Goal: Obtain resource: Download file/media

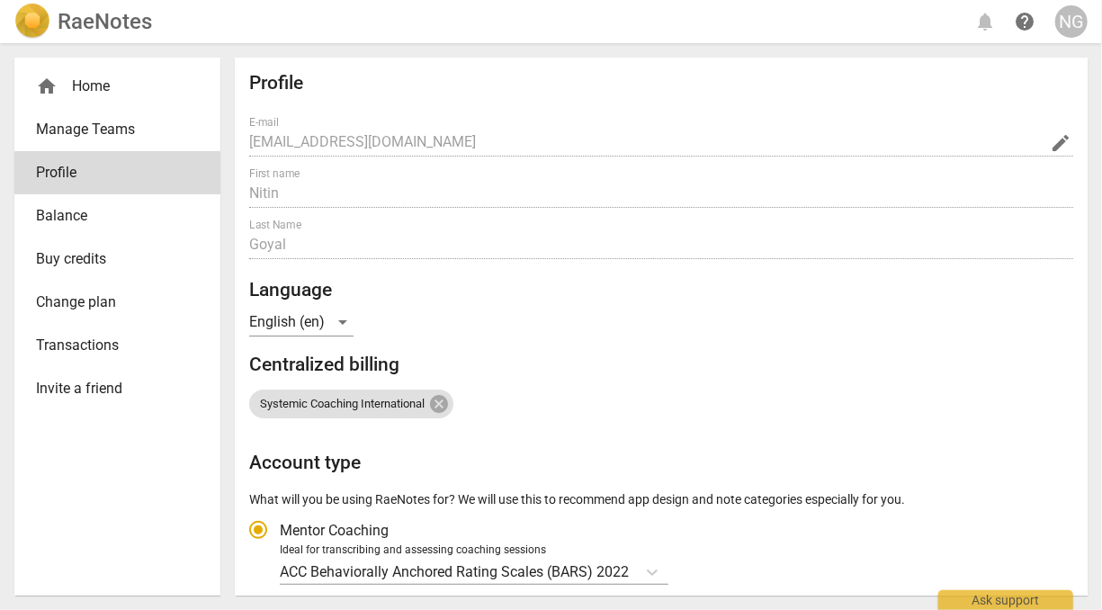
radio input "false"
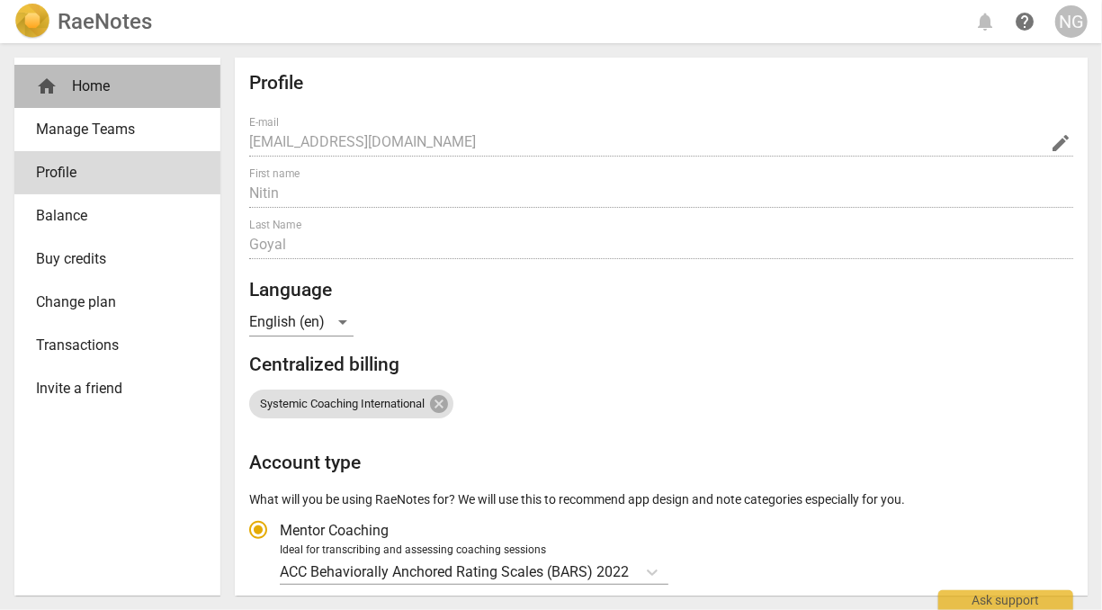
click at [69, 83] on div "home Home" at bounding box center [110, 87] width 148 height 22
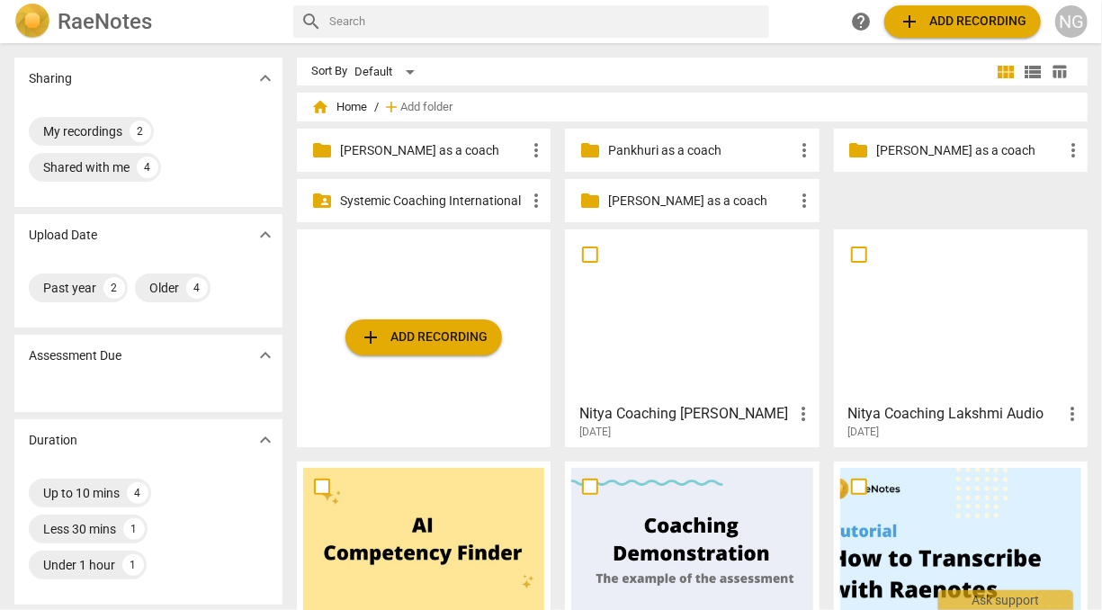
click at [420, 148] on p "[PERSON_NAME] as a coach" at bounding box center [432, 150] width 185 height 19
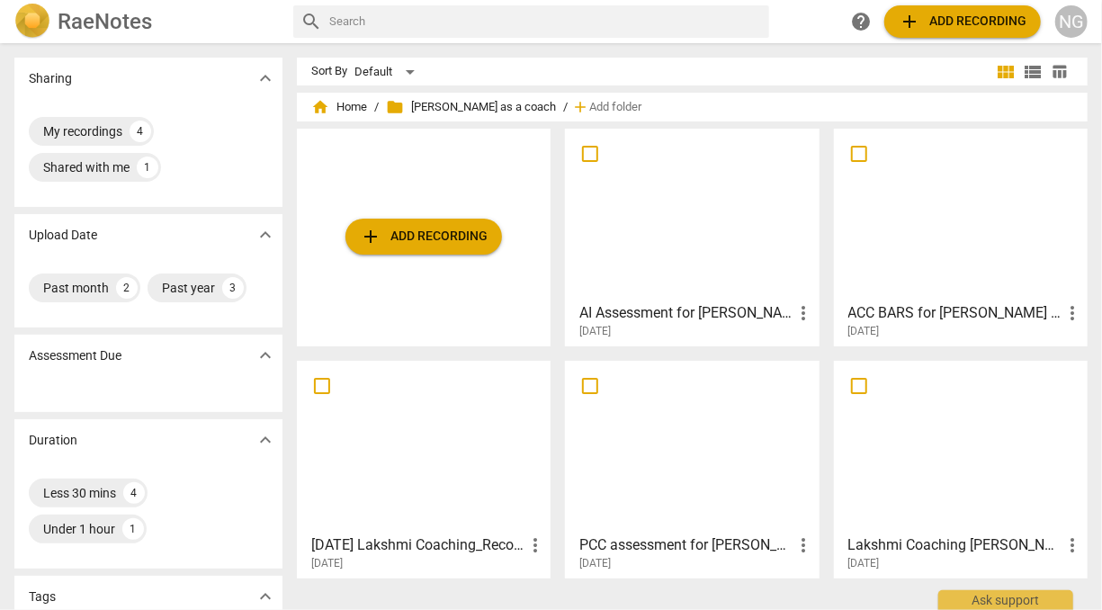
click at [1002, 260] on div at bounding box center [960, 214] width 241 height 159
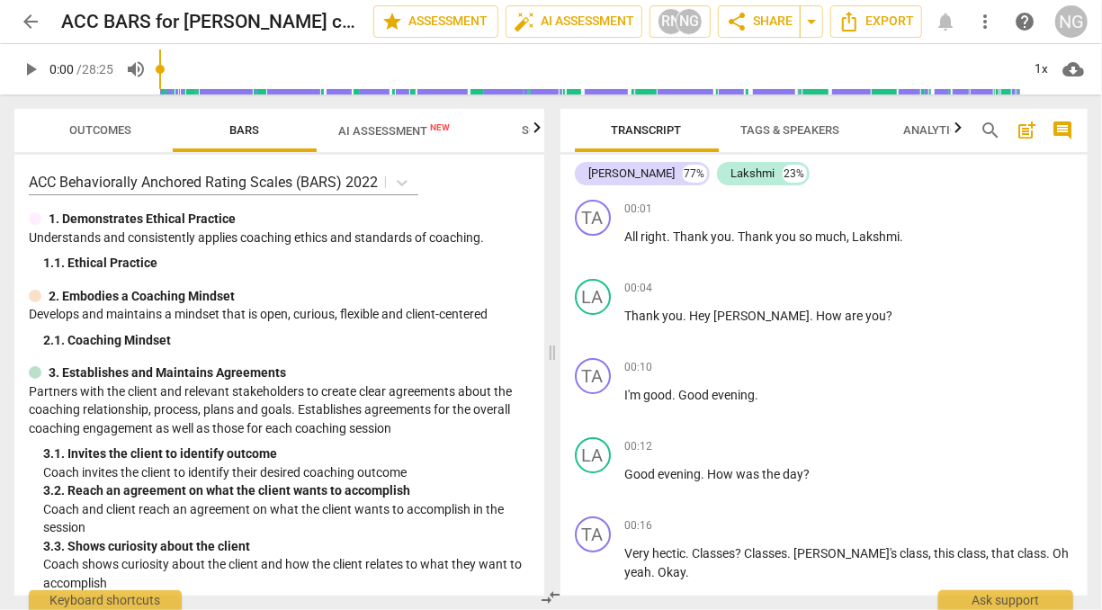
click at [121, 127] on span "Outcomes" at bounding box center [101, 129] width 62 height 13
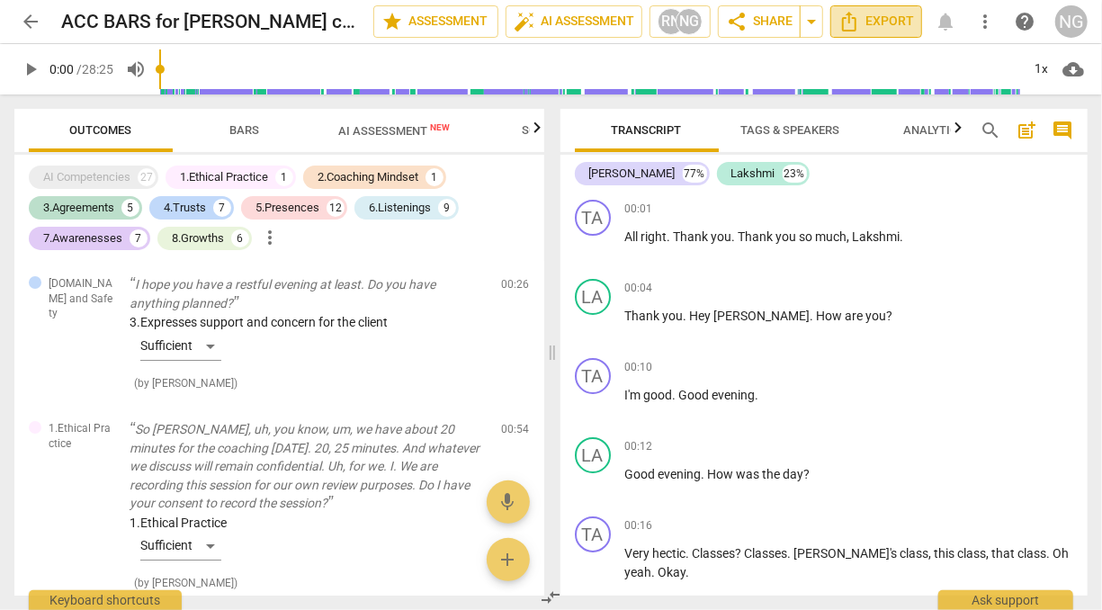
click at [895, 15] on span "Export" at bounding box center [877, 22] width 76 height 22
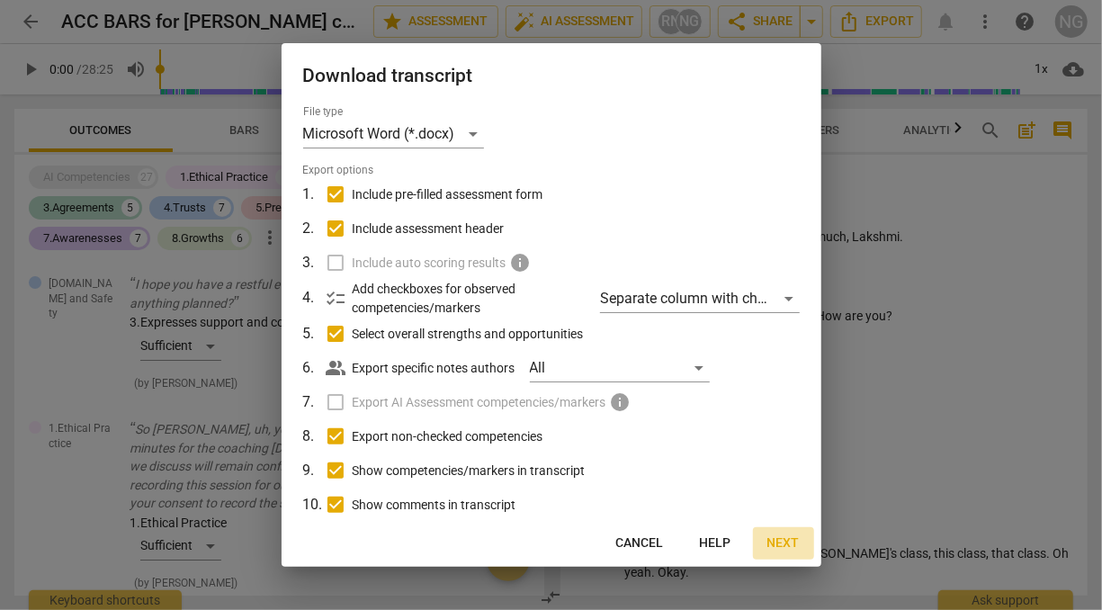
click at [786, 544] on span "Next" at bounding box center [784, 544] width 32 height 18
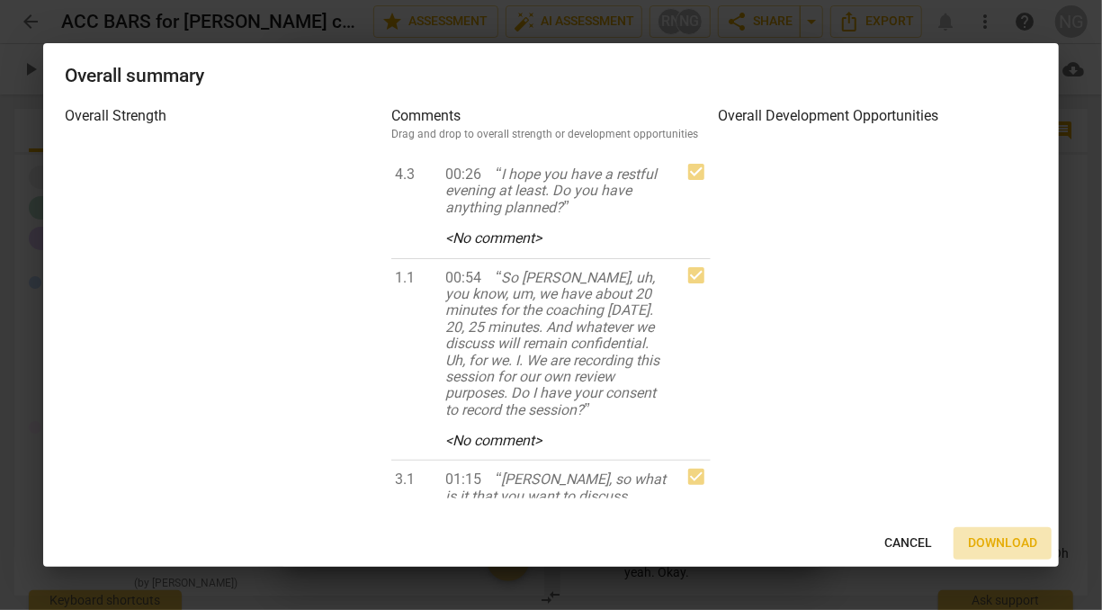
click at [997, 545] on span "Download" at bounding box center [1002, 544] width 69 height 18
